Goal: Task Accomplishment & Management: Use online tool/utility

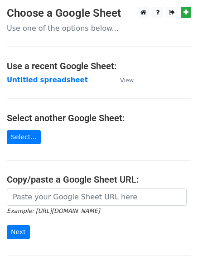
click at [50, 85] on td "Untitled spreadsheet" at bounding box center [59, 80] width 104 height 10
click at [51, 78] on strong "Untitled spreadsheet" at bounding box center [47, 80] width 81 height 8
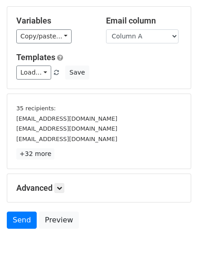
scroll to position [84, 0]
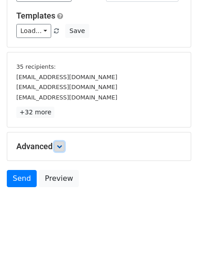
click at [59, 146] on icon at bounding box center [59, 146] width 5 height 5
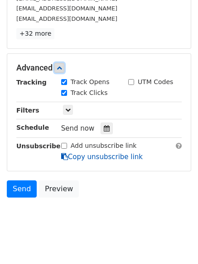
scroll to position [172, 0]
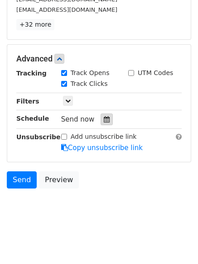
click at [103, 115] on div at bounding box center [106, 119] width 12 height 12
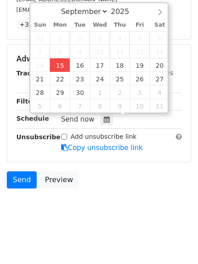
type input "2025-09-15 16:22"
type input "04"
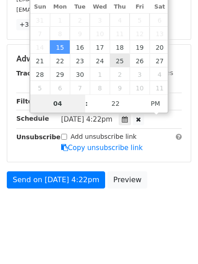
scroll to position [140, 0]
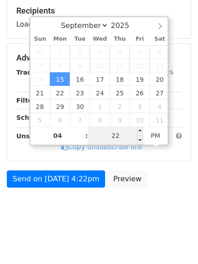
click at [126, 134] on input "22" at bounding box center [115, 136] width 55 height 18
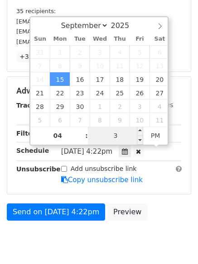
type input "33"
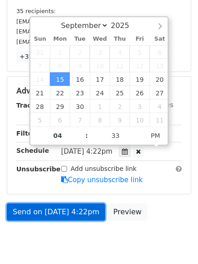
type input "2025-09-15 16:33"
click at [76, 217] on link "Send on Sep 15 at 4:22pm" at bounding box center [56, 211] width 98 height 17
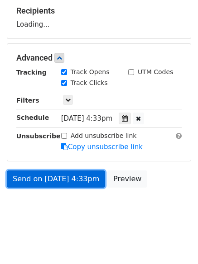
click at [80, 179] on link "Send on Sep 15 at 4:33pm" at bounding box center [56, 178] width 98 height 17
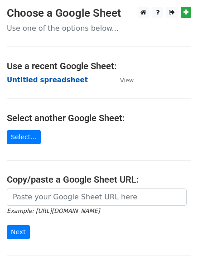
click at [64, 78] on strong "Untitled spreadsheet" at bounding box center [47, 80] width 81 height 8
click at [153, 80] on main "Choose a Google Sheet Use one of the options below... Use a recent Google Sheet…" at bounding box center [99, 147] width 198 height 281
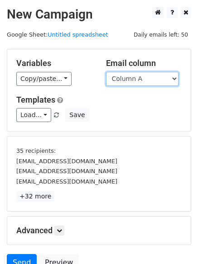
click at [146, 81] on select "Column A Column B Column C Column D Column E" at bounding box center [142, 79] width 72 height 14
select select "Column B"
click at [106, 72] on select "Column A Column B Column C Column D Column E" at bounding box center [142, 79] width 72 height 14
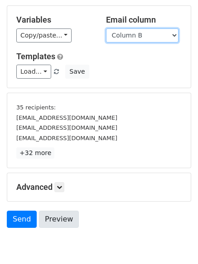
scroll to position [84, 0]
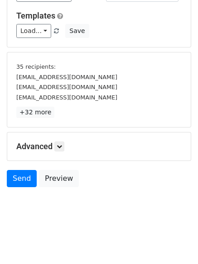
click at [66, 149] on h5 "Advanced" at bounding box center [98, 146] width 165 height 10
click at [62, 146] on icon at bounding box center [59, 146] width 5 height 5
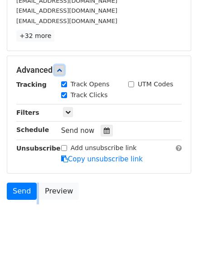
scroll to position [161, 0]
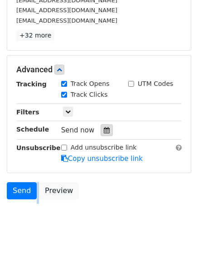
click at [105, 132] on div at bounding box center [106, 130] width 12 height 12
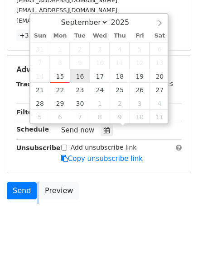
type input "2025-09-16 12:00"
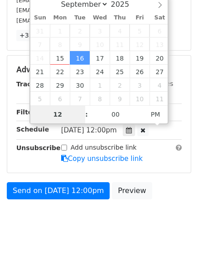
scroll to position [140, 0]
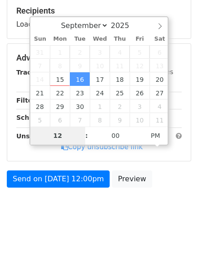
type input "5"
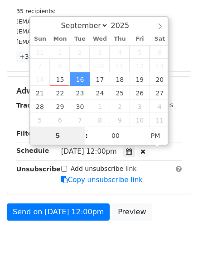
scroll to position [161, 0]
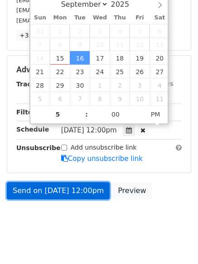
type input "2025-09-16 17:00"
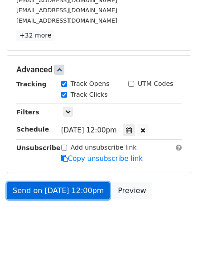
click at [90, 189] on link "Send on Sep 16 at 12:00pm" at bounding box center [58, 190] width 103 height 17
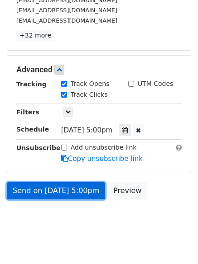
click at [84, 191] on link "Send on Sep 16 at 5:00pm" at bounding box center [56, 190] width 98 height 17
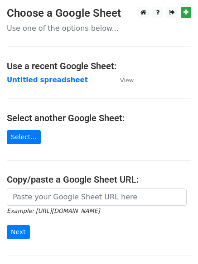
click at [75, 81] on td "Untitled spreadsheet" at bounding box center [59, 80] width 104 height 10
click at [74, 81] on td "Untitled spreadsheet" at bounding box center [59, 80] width 104 height 10
click at [66, 81] on strong "Untitled spreadsheet" at bounding box center [47, 80] width 81 height 8
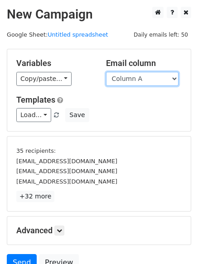
click at [144, 81] on select "Column A Column B Column C Column D Column E" at bounding box center [142, 79] width 72 height 14
select select "Column C"
click at [106, 72] on select "Column A Column B Column C Column D Column E" at bounding box center [142, 79] width 72 height 14
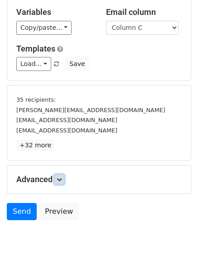
click at [59, 178] on icon at bounding box center [59, 179] width 5 height 5
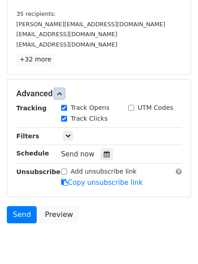
scroll to position [142, 0]
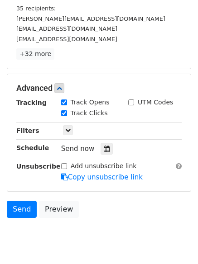
click at [101, 156] on div "Tracking Track Opens UTM Codes Track Clicks Filters Only include spreadsheet ro…" at bounding box center [98, 140] width 165 height 85
click at [104, 151] on icon at bounding box center [107, 149] width 6 height 6
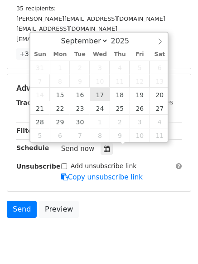
type input "2025-09-17 12:00"
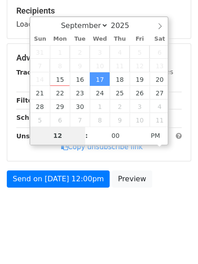
type input "6"
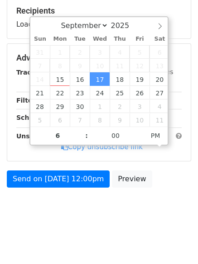
type input "2025-09-17 18:00"
click at [105, 203] on body "New Campaign Daily emails left: 50 Google Sheet: Untitled spreadsheet Variables…" at bounding box center [99, 47] width 198 height 361
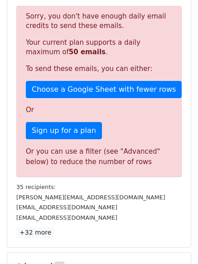
scroll to position [140, 0]
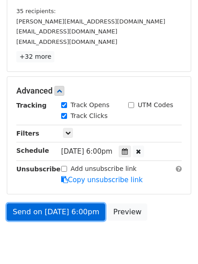
click at [90, 207] on link "Send on Sep 17 at 6:00pm" at bounding box center [56, 211] width 98 height 17
click at [88, 209] on link "Send on Sep 17 at 6:00pm" at bounding box center [56, 211] width 98 height 17
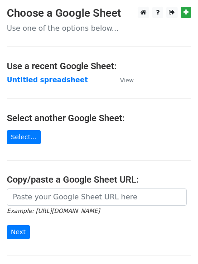
click at [65, 81] on strong "Untitled spreadsheet" at bounding box center [47, 80] width 81 height 8
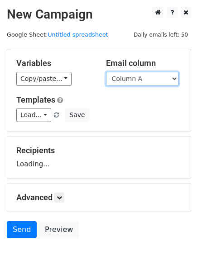
click at [142, 85] on select "Column A Column B Column C Column D Column E" at bounding box center [142, 79] width 72 height 14
click at [138, 130] on div "Variables Copy/paste... {{Column A}} {{Column B}} {{Column C}} {{Column D}} {{C…" at bounding box center [98, 90] width 183 height 82
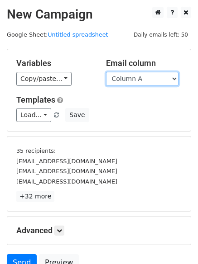
click at [158, 82] on select "Column A Column B Column C Column D Column E" at bounding box center [142, 79] width 72 height 14
select select "Column D"
click at [106, 72] on select "Column A Column B Column C Column D Column E" at bounding box center [142, 79] width 72 height 14
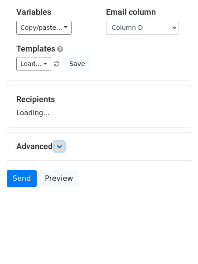
click at [64, 146] on link at bounding box center [59, 146] width 10 height 10
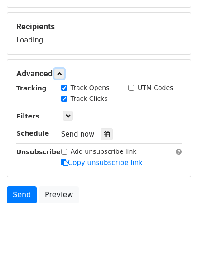
scroll to position [125, 0]
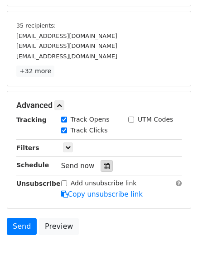
click at [105, 165] on div at bounding box center [106, 166] width 12 height 12
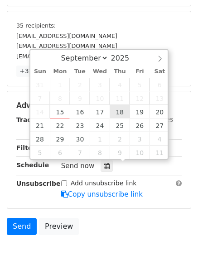
type input "2025-09-18 12:00"
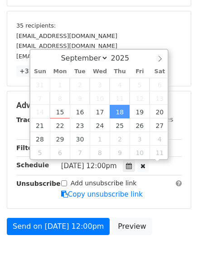
scroll to position [0, 0]
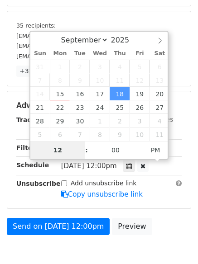
type input "7"
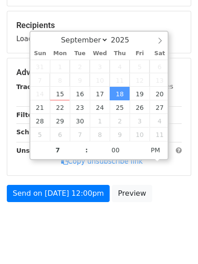
type input "2025-09-18 19:00"
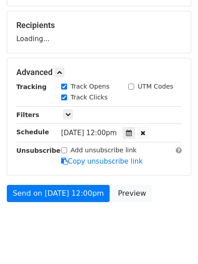
click at [115, 222] on body "New Campaign Daily emails left: 50 Google Sheet: Untitled spreadsheet Variables…" at bounding box center [99, 62] width 198 height 361
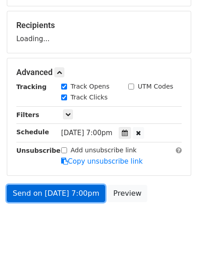
click at [90, 197] on link "Send on Sep 18 at 7:00pm" at bounding box center [56, 193] width 98 height 17
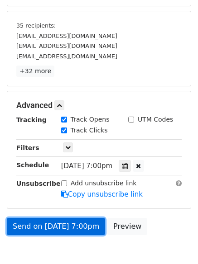
click at [90, 223] on link "Send on Sep 18 at 7:00pm" at bounding box center [56, 226] width 98 height 17
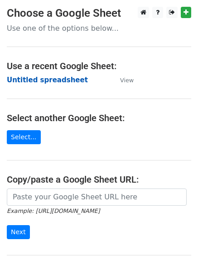
click at [54, 77] on strong "Untitled spreadsheet" at bounding box center [47, 80] width 81 height 8
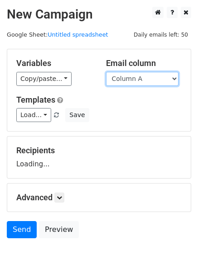
drag, startPoint x: 0, startPoint y: 0, endPoint x: 160, endPoint y: 85, distance: 181.6
click at [160, 85] on select "Column A Column B Column C Column D Column E" at bounding box center [142, 79] width 72 height 14
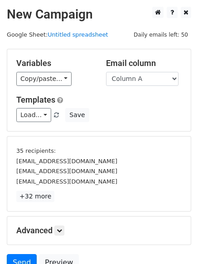
click at [154, 137] on div "35 recipients: sayhello@signalherouk.com support@u-digitalmarketplace.com suppo…" at bounding box center [98, 174] width 183 height 75
click at [160, 82] on select "Column A Column B Column C Column D Column E" at bounding box center [142, 79] width 72 height 14
select select "Column E"
click at [106, 72] on select "Column A Column B Column C Column D Column E" at bounding box center [142, 79] width 72 height 14
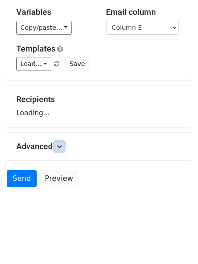
click at [64, 145] on link at bounding box center [59, 146] width 10 height 10
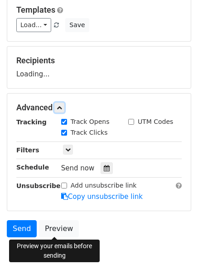
scroll to position [132, 0]
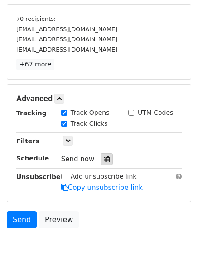
click at [104, 160] on icon at bounding box center [107, 159] width 6 height 6
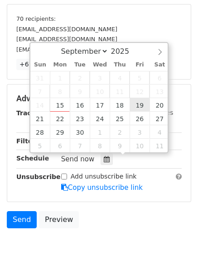
type input "2025-09-19 12:00"
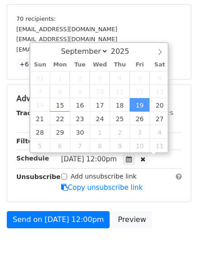
scroll to position [0, 0]
type input "8"
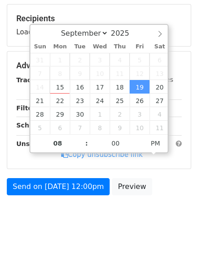
click at [116, 226] on body "New Campaign Daily emails left: 50 Google Sheet: Untitled spreadsheet Variables…" at bounding box center [99, 55] width 198 height 361
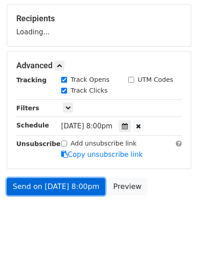
click at [88, 190] on link "Send on Sep 19 at 8:00pm" at bounding box center [56, 186] width 98 height 17
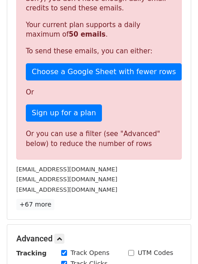
scroll to position [353, 0]
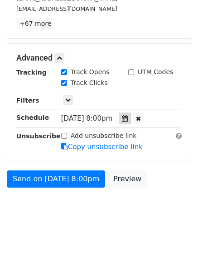
click at [131, 120] on div at bounding box center [124, 119] width 12 height 12
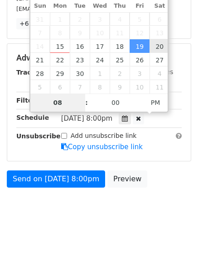
type input "2025-09-20 20:00"
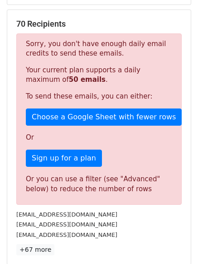
scroll to position [36, 0]
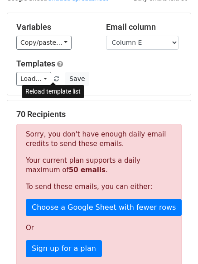
click at [53, 80] on link at bounding box center [57, 78] width 8 height 7
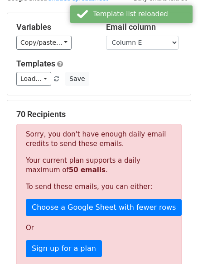
click at [130, 81] on div "Load... No templates saved Save" at bounding box center [98, 79] width 179 height 14
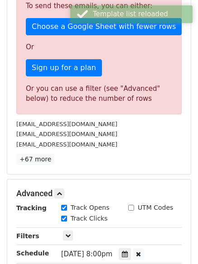
scroll to position [0, 0]
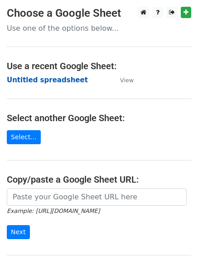
click at [48, 76] on strong "Untitled spreadsheet" at bounding box center [47, 80] width 81 height 8
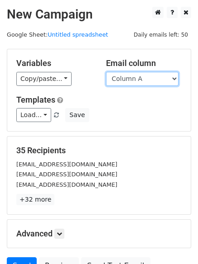
click at [151, 77] on select "Column A Column B Column C Column D Column E" at bounding box center [142, 79] width 72 height 14
select select "Column E"
click at [106, 72] on select "Column A Column B Column C Column D Column E" at bounding box center [142, 79] width 72 height 14
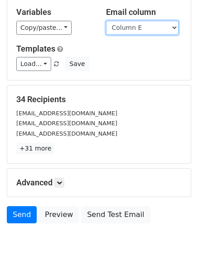
scroll to position [87, 0]
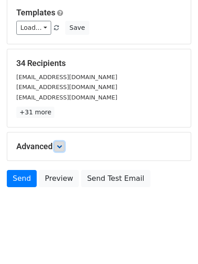
click at [64, 146] on link at bounding box center [59, 146] width 10 height 10
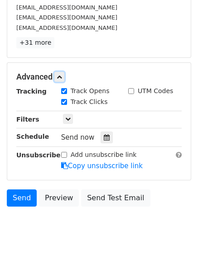
scroll to position [158, 0]
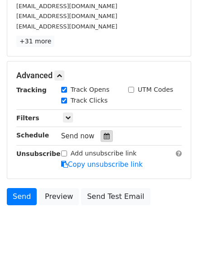
click at [104, 138] on icon at bounding box center [107, 136] width 6 height 6
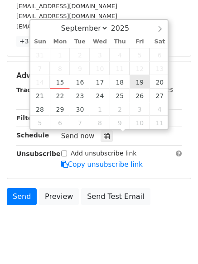
type input "[DATE] 12:00"
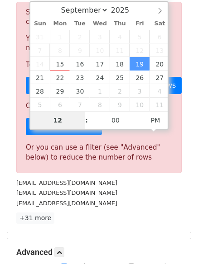
type input "8"
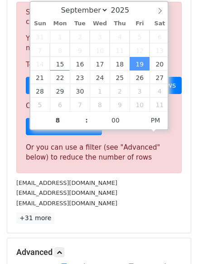
type input "[DATE] 20:00"
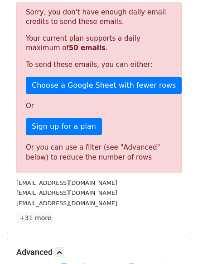
click at [133, 224] on p "+31 more" at bounding box center [98, 217] width 165 height 11
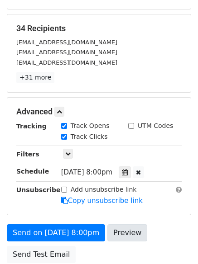
scroll to position [181, 0]
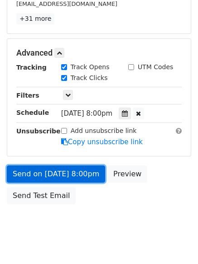
click at [87, 168] on link "Send on [DATE] 8:00pm" at bounding box center [56, 173] width 98 height 17
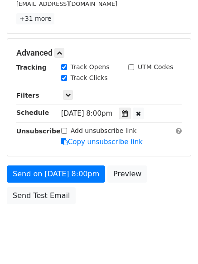
click at [65, 164] on form "Variables Copy/paste... {{Column A}} {{Column B}} {{Column C}} {{Column D}} {{C…" at bounding box center [99, 38] width 184 height 341
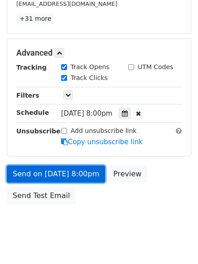
drag, startPoint x: 65, startPoint y: 170, endPoint x: 63, endPoint y: 176, distance: 6.1
click at [65, 171] on link "Send on [DATE] 8:00pm" at bounding box center [56, 173] width 98 height 17
